Goal: Find specific page/section

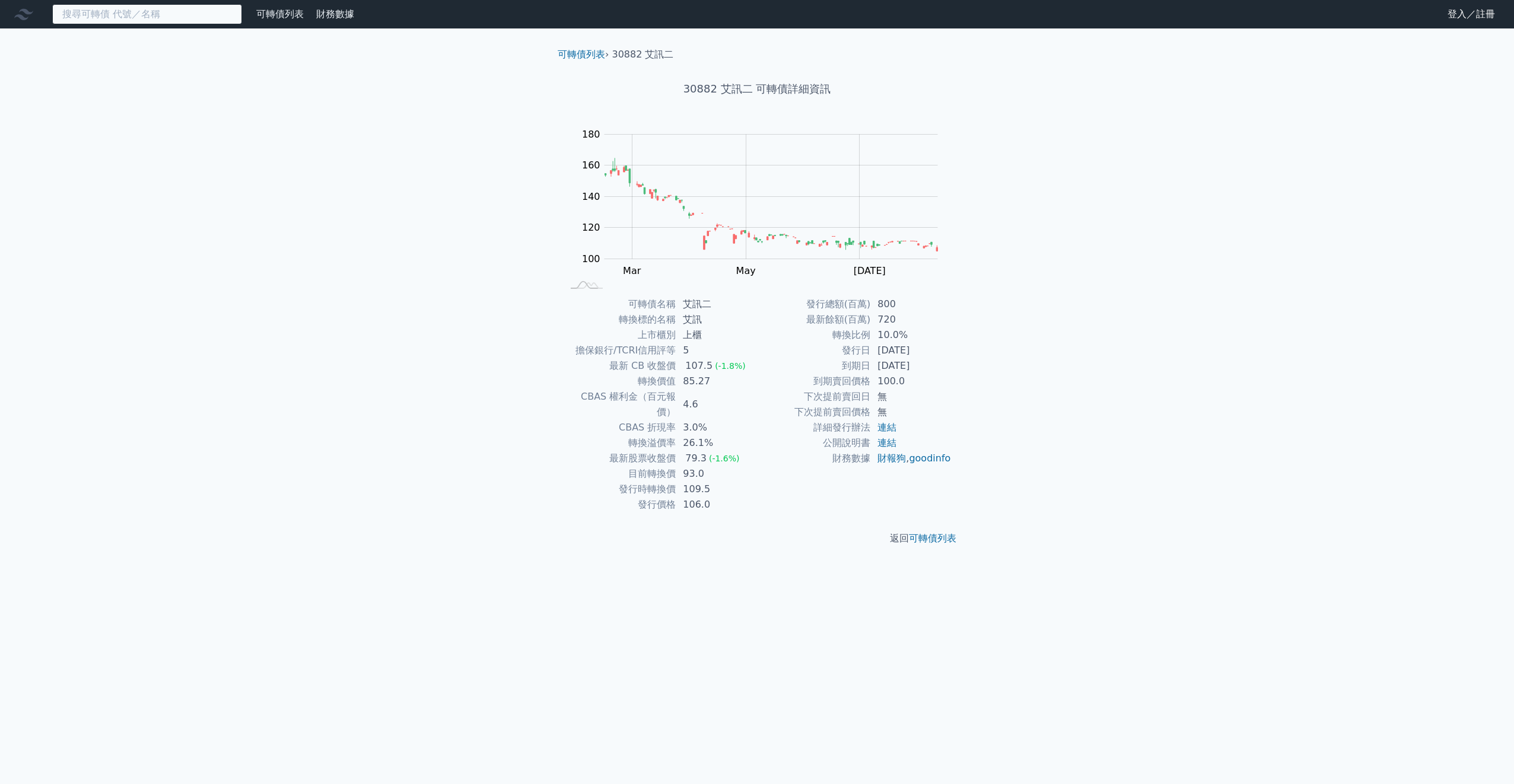
click at [197, 14] on input at bounding box center [147, 14] width 190 height 20
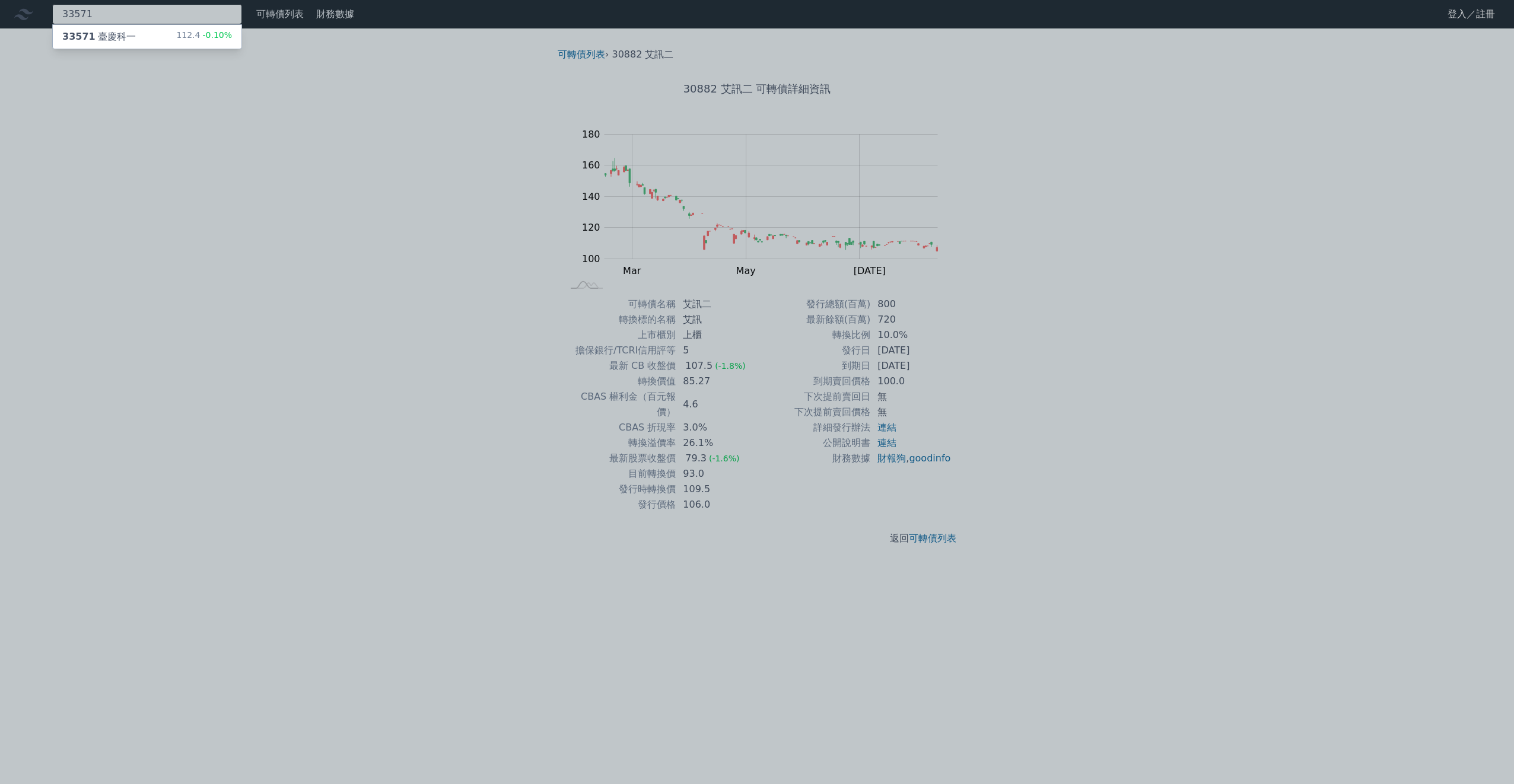
type input "33571"
click at [122, 34] on div "33571 臺慶科一" at bounding box center [99, 37] width 74 height 14
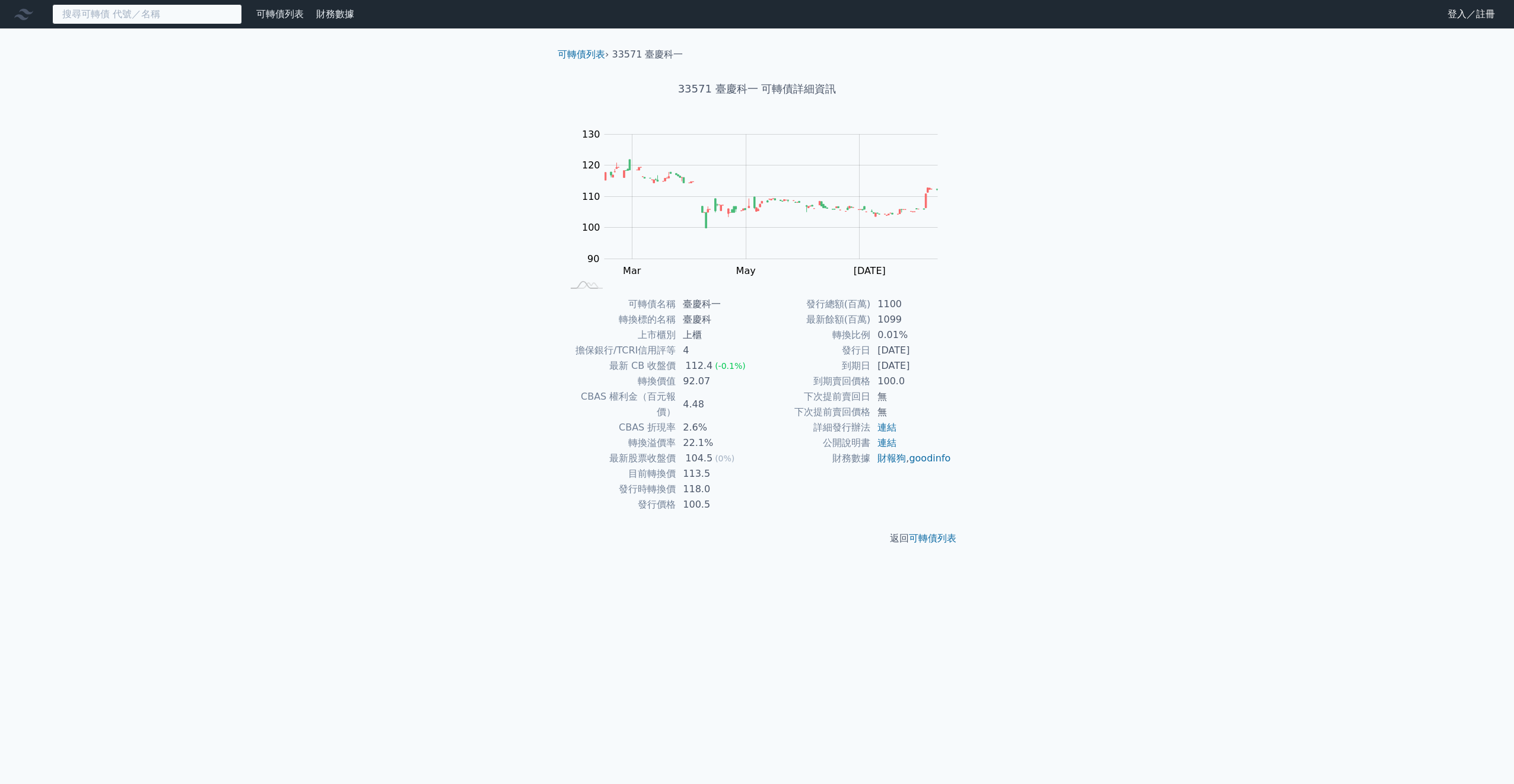
click at [71, 12] on input at bounding box center [147, 14] width 190 height 20
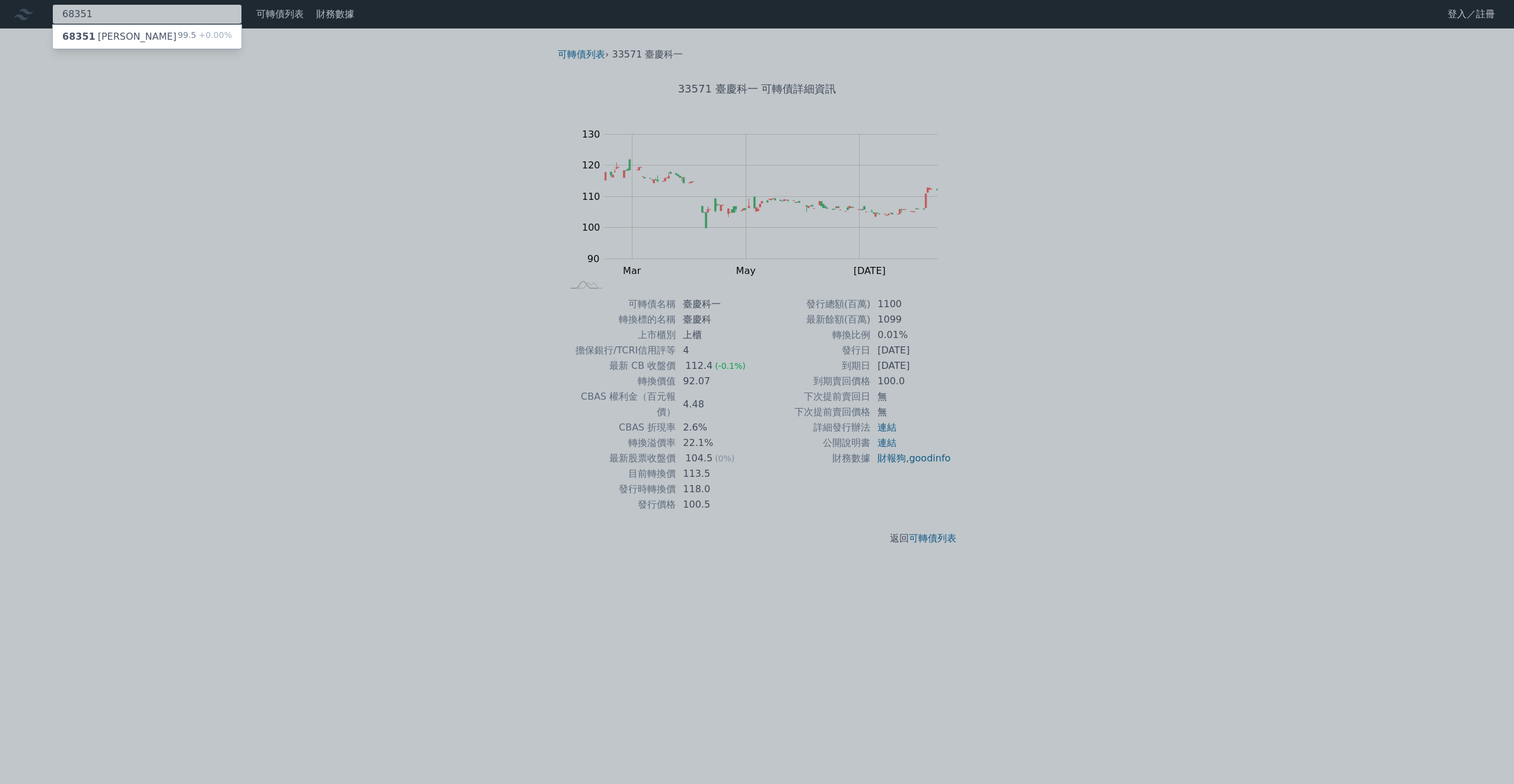
type input "68351"
click at [85, 33] on span "68351" at bounding box center [79, 36] width 33 height 11
